Goal: Check status: Check status

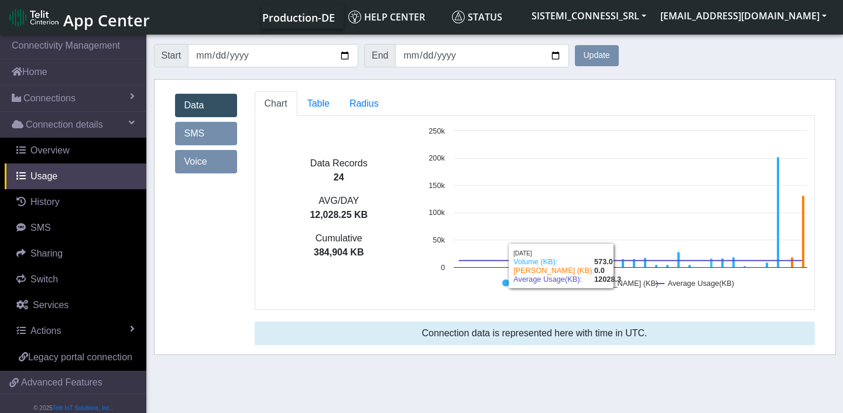
scroll to position [4, 0]
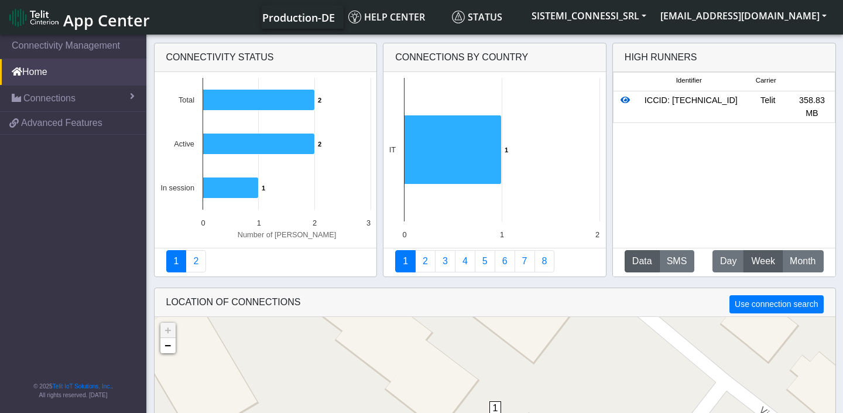
click at [623, 99] on icon at bounding box center [625, 100] width 9 height 8
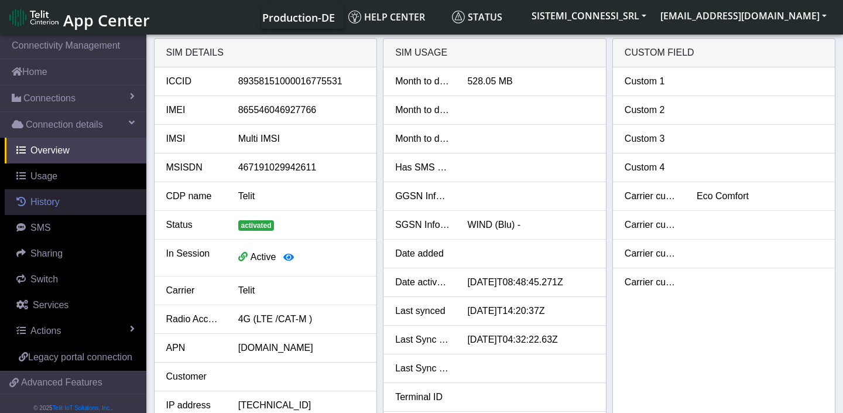
click at [47, 198] on span "History" at bounding box center [44, 202] width 29 height 10
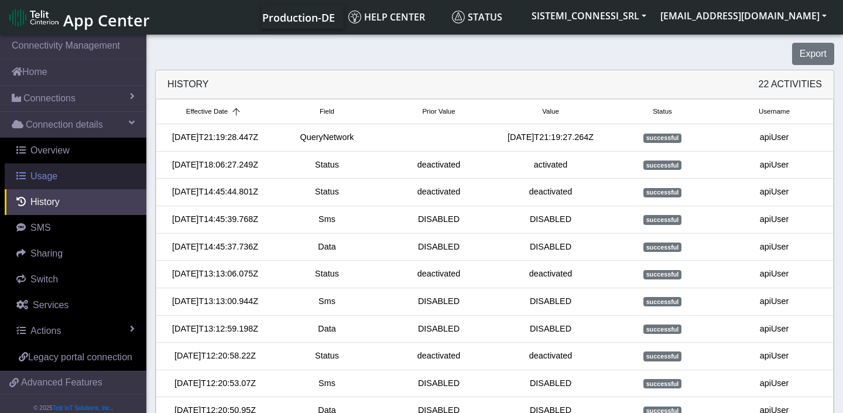
click at [54, 177] on span "Usage" at bounding box center [43, 176] width 27 height 10
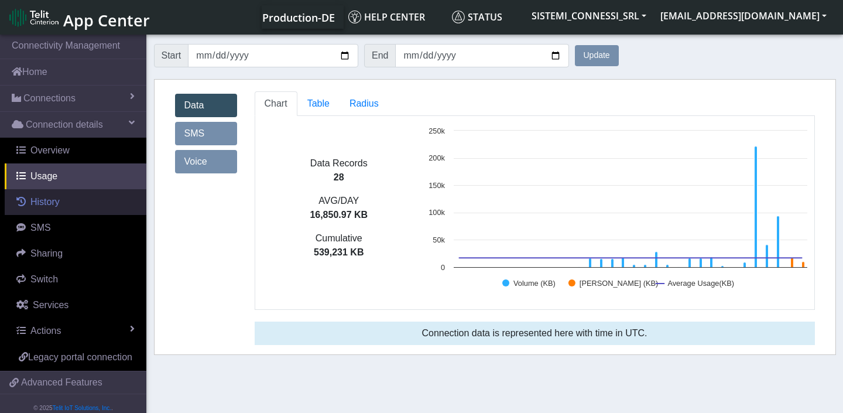
click at [57, 197] on span "History" at bounding box center [44, 202] width 29 height 10
